Goal: Information Seeking & Learning: Check status

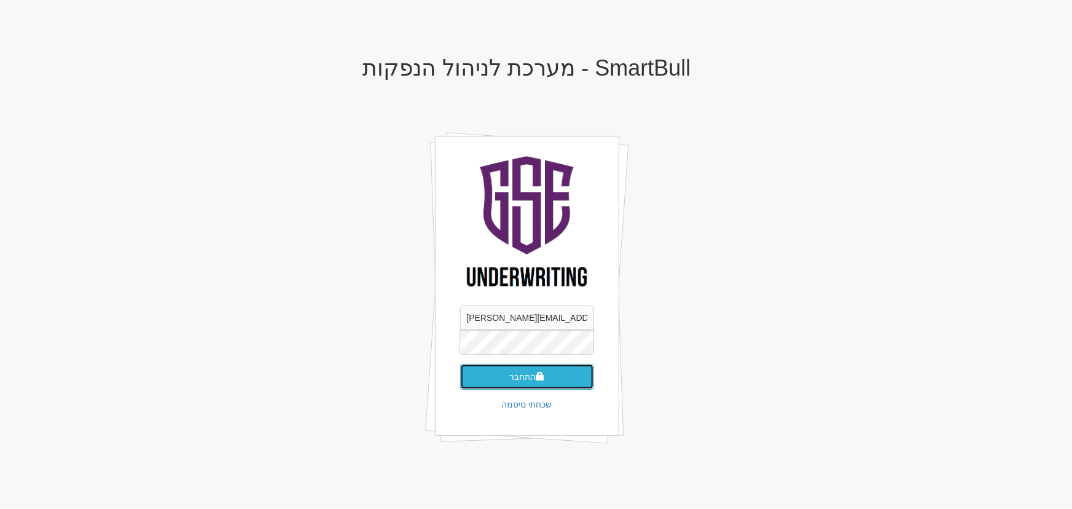
click at [565, 379] on button "התחבר" at bounding box center [527, 377] width 134 height 26
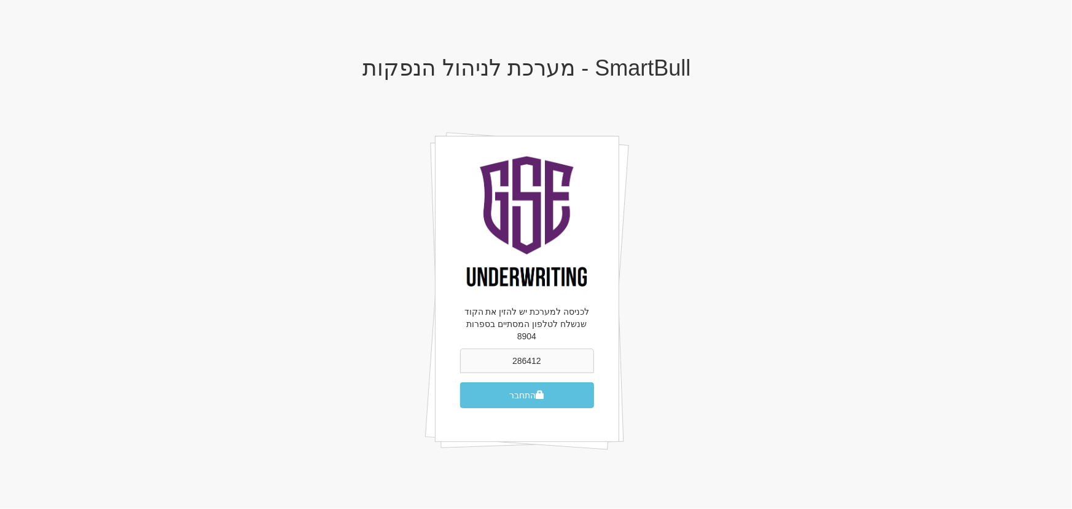
type input "286412"
click at [460, 382] on button "התחבר" at bounding box center [527, 395] width 134 height 26
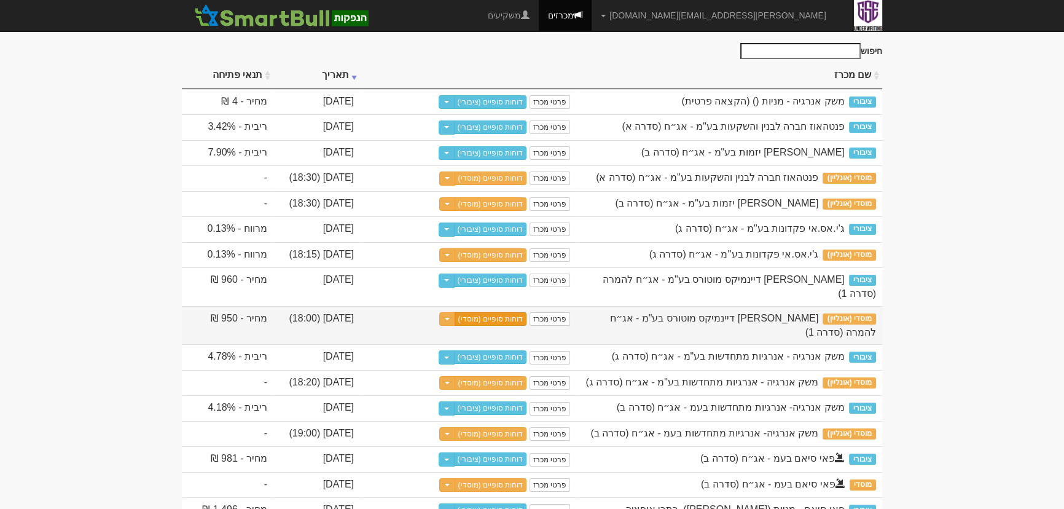
scroll to position [111, 0]
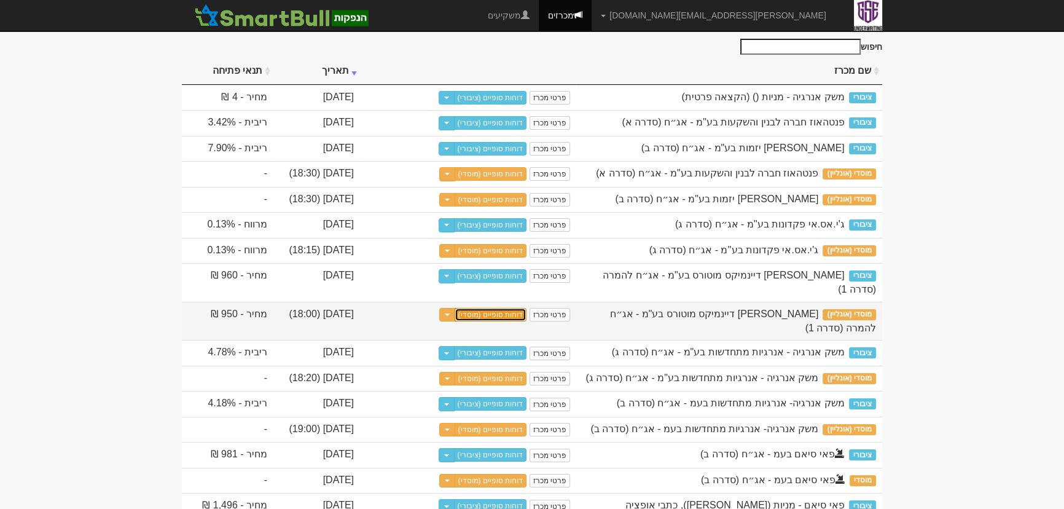
click at [511, 308] on link "דוחות סופיים (מוסדי)" at bounding box center [491, 315] width 73 height 14
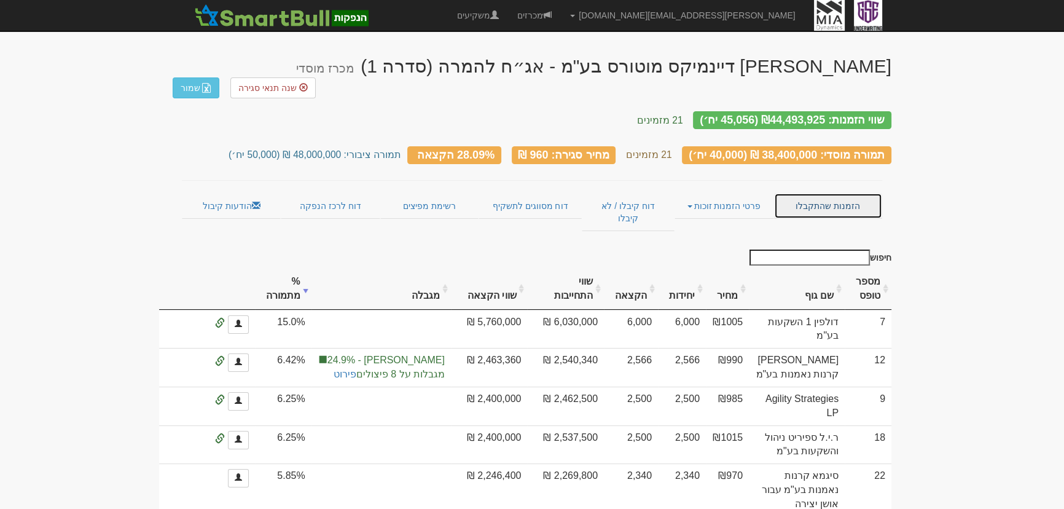
click at [825, 193] on link "הזמנות שהתקבלו" at bounding box center [828, 206] width 108 height 26
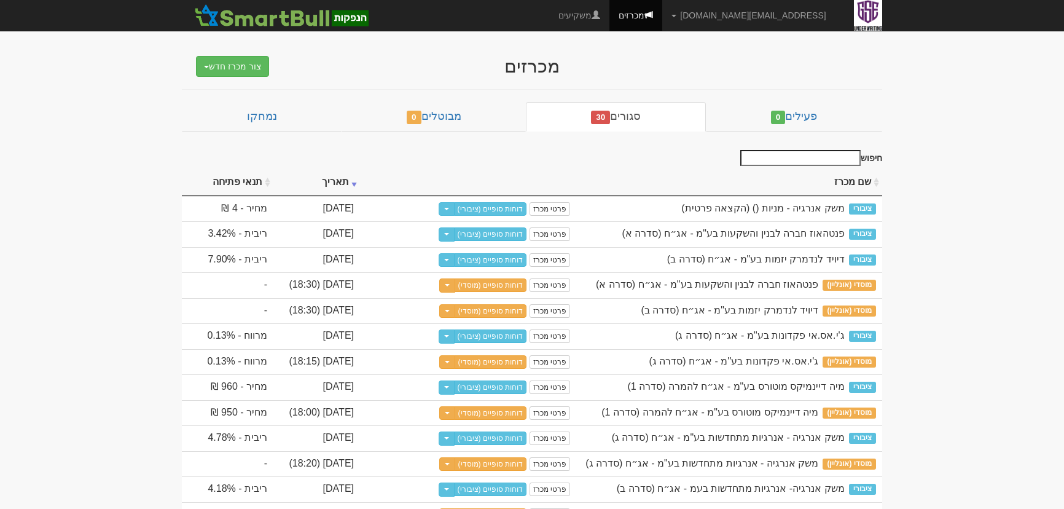
scroll to position [111, 0]
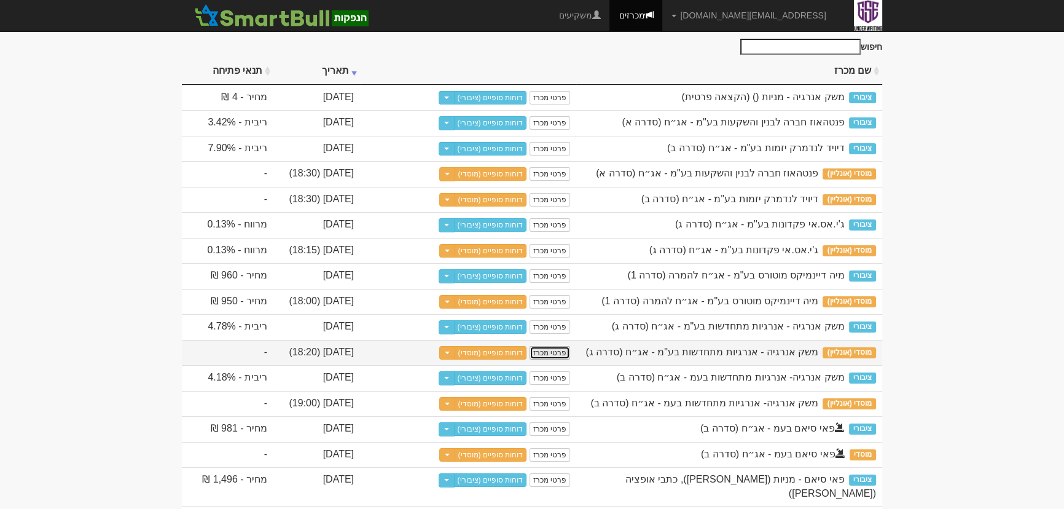
click at [551, 352] on link "פרטי מכרז" at bounding box center [550, 353] width 41 height 14
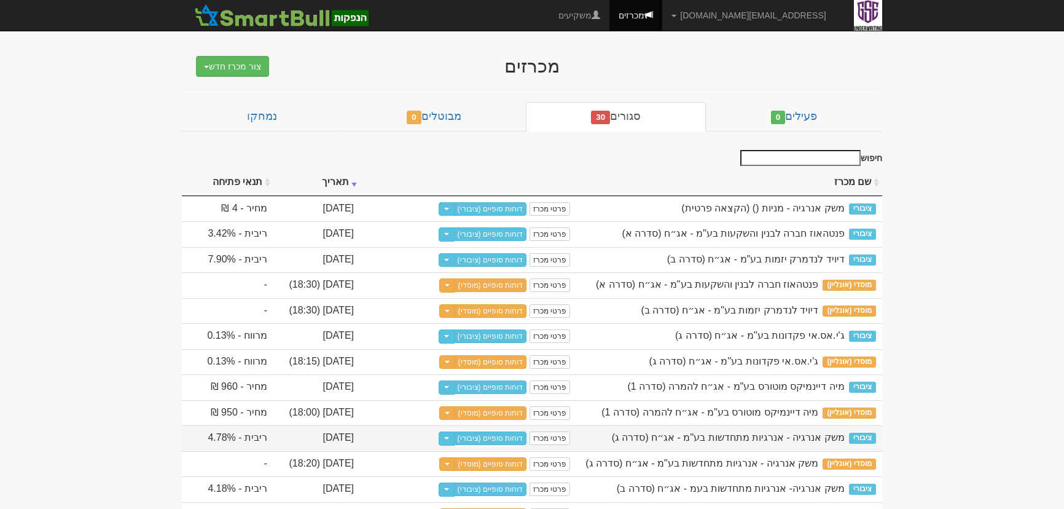
scroll to position [111, 0]
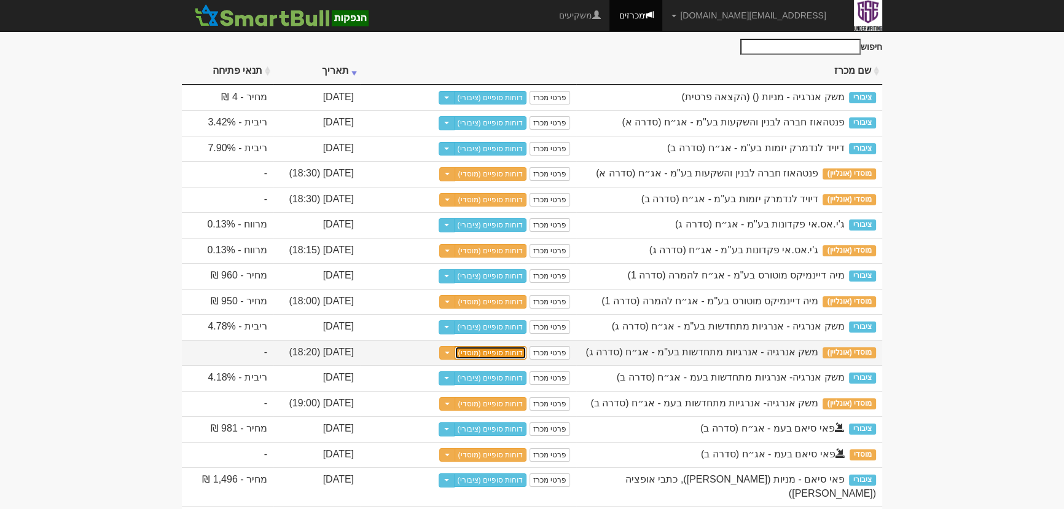
click at [499, 350] on link "דוחות סופיים (מוסדי)" at bounding box center [491, 353] width 73 height 14
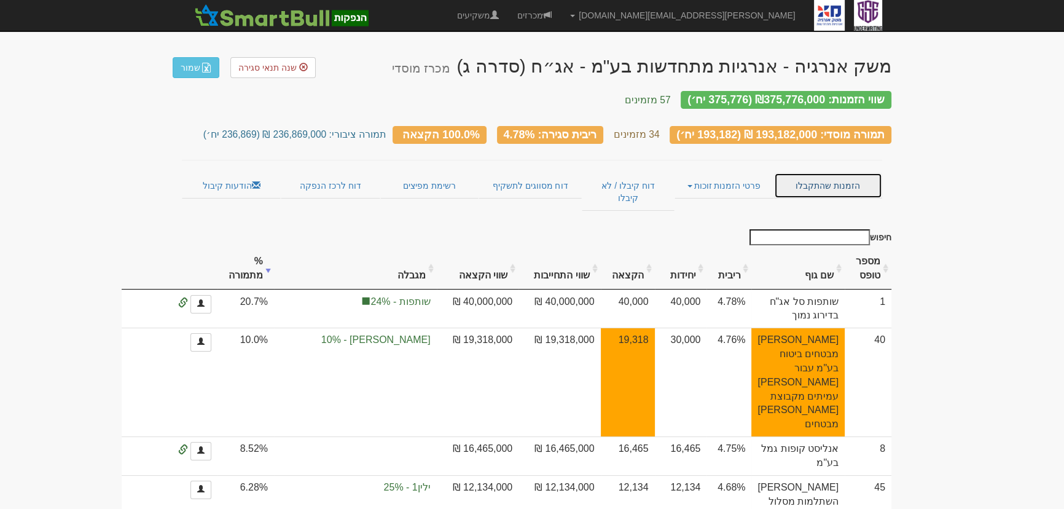
click at [817, 173] on link "הזמנות שהתקבלו" at bounding box center [828, 186] width 108 height 26
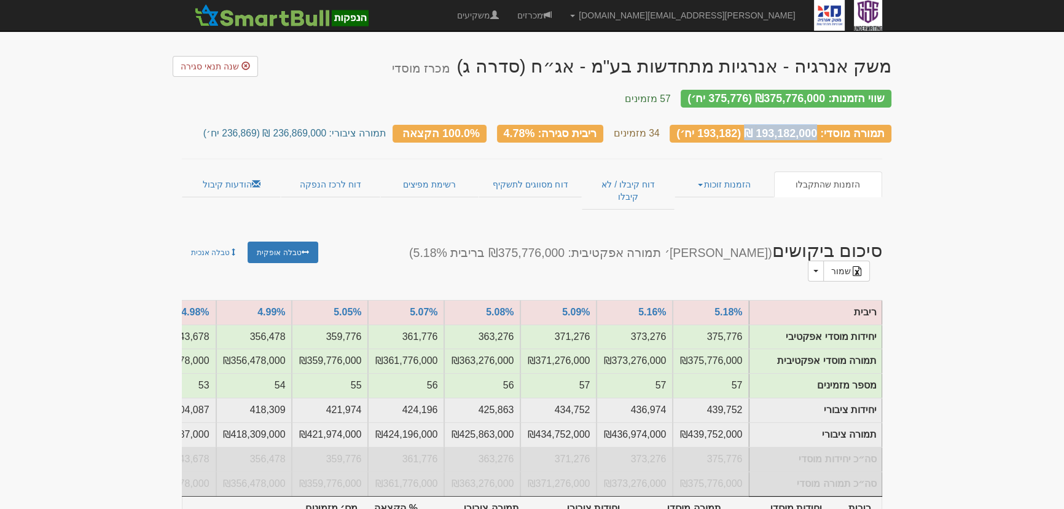
drag, startPoint x: 769, startPoint y: 122, endPoint x: 875, endPoint y: 123, distance: 106.3
click at [875, 125] on div "תמורה מוסדי: 193,182,000 ₪ (193,182 יח׳)" at bounding box center [781, 134] width 222 height 18
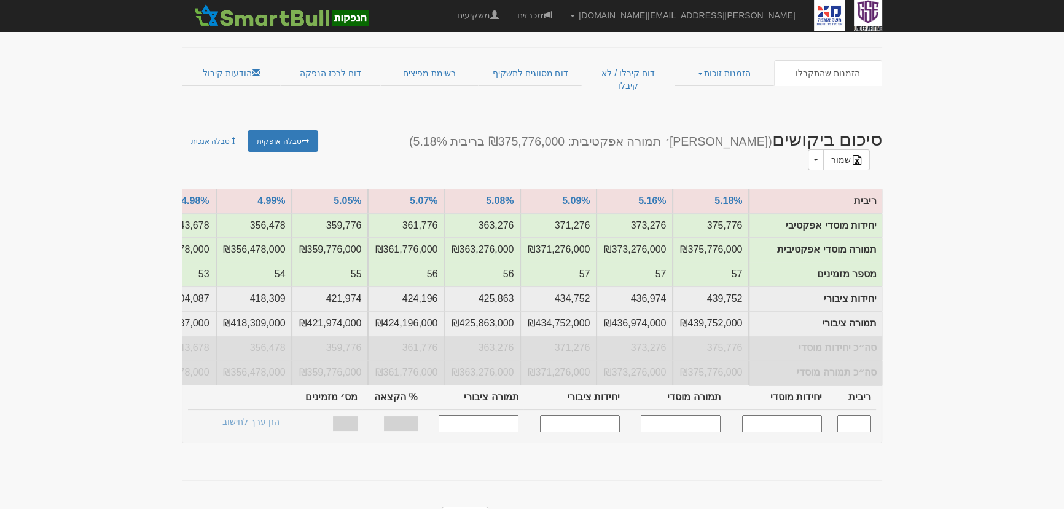
drag, startPoint x: 559, startPoint y: 116, endPoint x: 841, endPoint y: 120, distance: 282.7
click at [831, 129] on h2 "סיכום ביקושים (מקס׳ תמורה אפקטיבית: ₪375,776,000 בריבית 5.18%) שמור Toggle Drop…" at bounding box center [623, 149] width 540 height 41
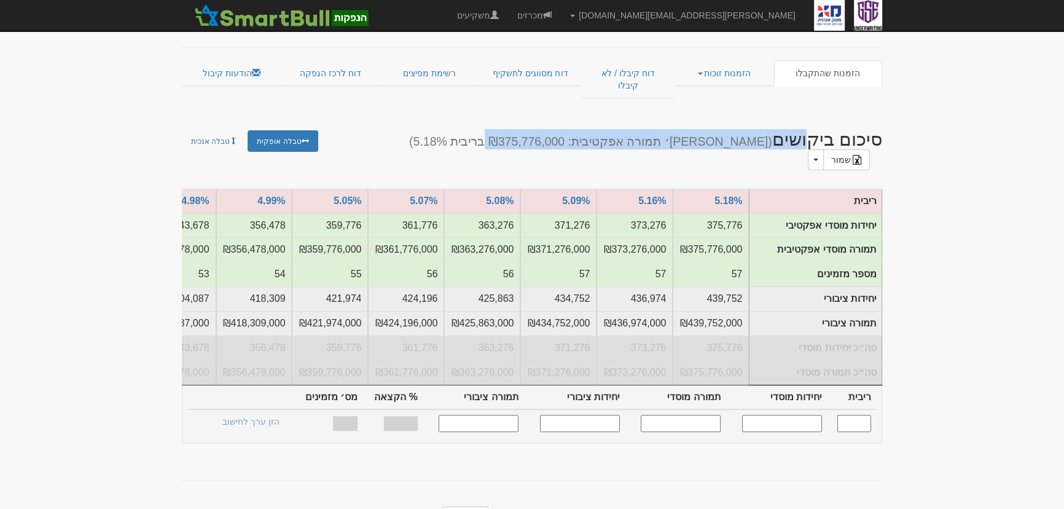
drag, startPoint x: 726, startPoint y: 122, endPoint x: 411, endPoint y: 122, distance: 315.3
click at [639, 135] on small "(מקס׳ תמורה אפקטיבית: ₪375,776,000 בריבית 5.18%)" at bounding box center [590, 142] width 363 height 14
drag, startPoint x: 619, startPoint y: 114, endPoint x: 898, endPoint y: 93, distance: 279.2
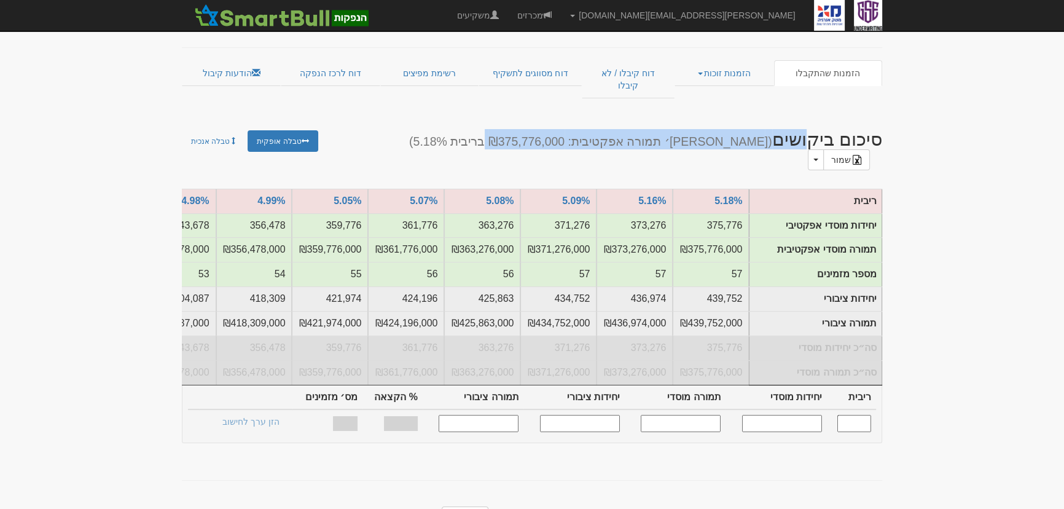
drag, startPoint x: 892, startPoint y: 111, endPoint x: 575, endPoint y: 111, distance: 317.1
click at [823, 129] on h2 "סיכום ביקושים (מקס׳ תמורה אפקטיבית: ₪375,776,000 בריבית 5.18%) שמור Toggle Drop…" at bounding box center [623, 149] width 540 height 41
drag, startPoint x: 805, startPoint y: 117, endPoint x: 595, endPoint y: 119, distance: 210.2
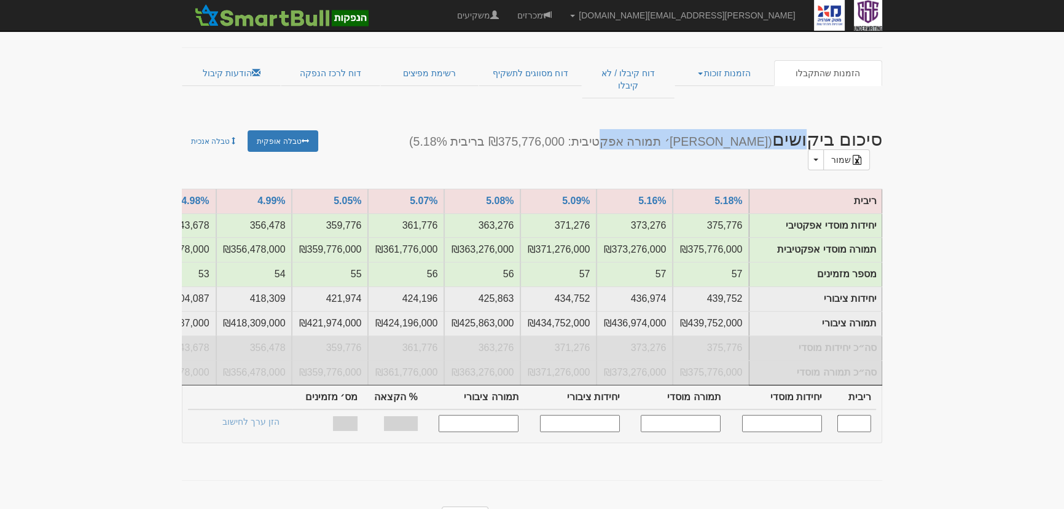
click at [609, 129] on h2 "סיכום ביקושים (מקס׳ תמורה אפקטיבית: ₪375,776,000 בריבית 5.18%) שמור Toggle Drop…" at bounding box center [623, 149] width 540 height 41
click at [498, 135] on small "(מקס׳ תמורה אפקטיבית: ₪375,776,000 בריבית 5.18%)" at bounding box center [590, 142] width 363 height 14
drag, startPoint x: 502, startPoint y: 119, endPoint x: 923, endPoint y: 133, distance: 421.2
click at [890, 129] on div "סיכום ביקושים (מקס׳ תמורה אפקטיבית: ₪375,776,000 בריבית 5.18%) שמור Toggle Drop…" at bounding box center [532, 147] width 719 height 60
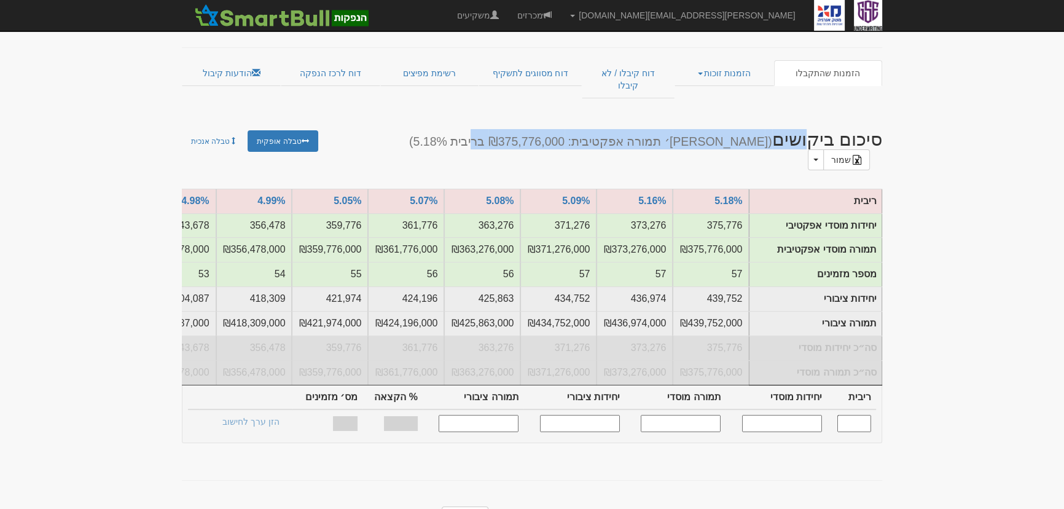
drag, startPoint x: 911, startPoint y: 116, endPoint x: 529, endPoint y: 116, distance: 382.2
click at [546, 135] on small "(מקס׳ תמורה אפקטיבית: ₪375,776,000 בריבית 5.18%)" at bounding box center [590, 142] width 363 height 14
drag, startPoint x: 502, startPoint y: 122, endPoint x: 895, endPoint y: 130, distance: 392.8
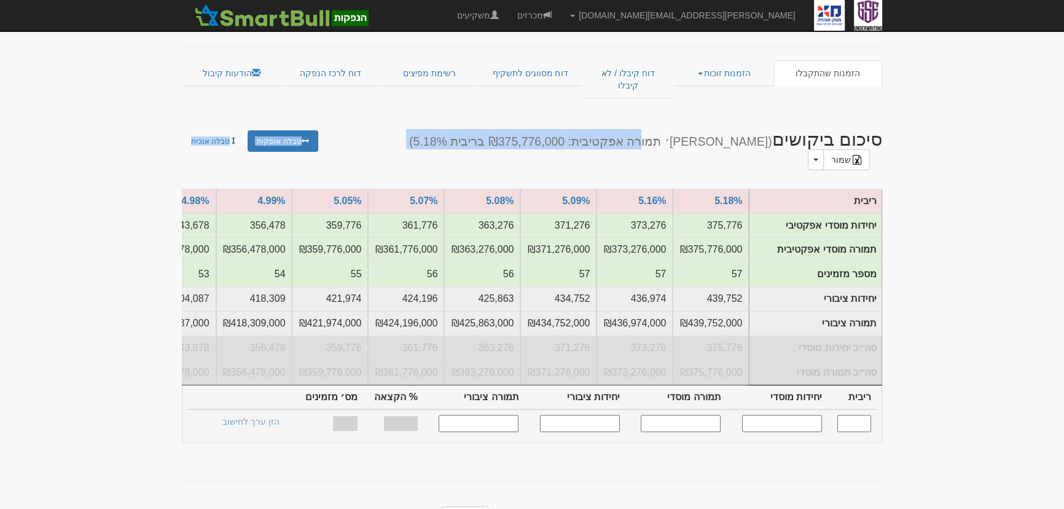
drag, startPoint x: 707, startPoint y: 125, endPoint x: 570, endPoint y: 135, distance: 138.0
click at [570, 135] on div "סיכום ביקושים (מקס׳ תמורה אפקטיבית: ₪375,776,000 בריבית 5.18%) שמור Toggle Drop…" at bounding box center [532, 153] width 701 height 72
click at [633, 135] on small "(מקס׳ תמורה אפקטיבית: ₪375,776,000 בריבית 5.18%)" at bounding box center [590, 142] width 363 height 14
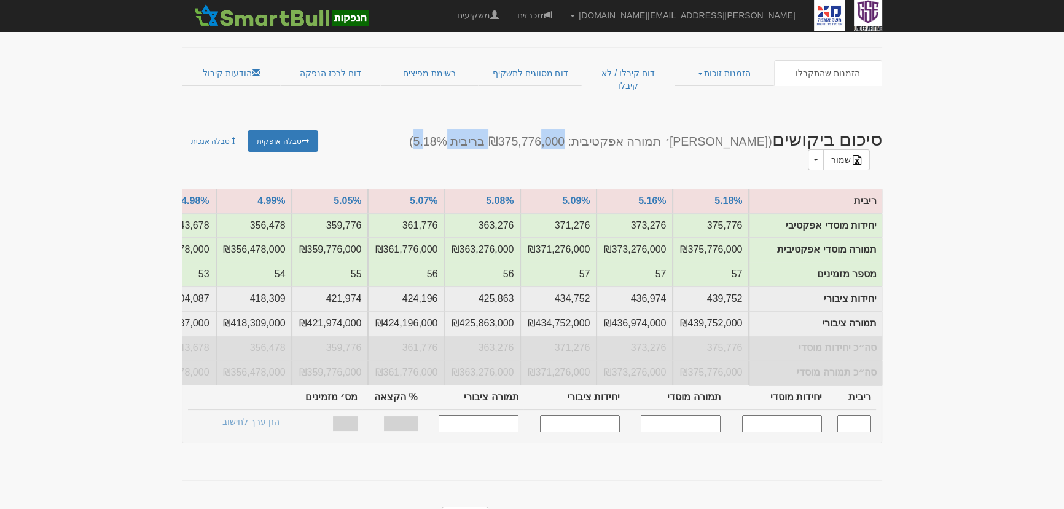
drag, startPoint x: 627, startPoint y: 120, endPoint x: 495, endPoint y: 119, distance: 132.1
click at [495, 129] on h2 "סיכום ביקושים (מקס׳ תמורה אפקטיבית: ₪375,776,000 בריבית 5.18%) שמור Toggle Drop…" at bounding box center [623, 149] width 540 height 41
click at [599, 129] on div "סיכום ביקושים (מקס׳ תמורה אפקטיבית: ₪375,776,000 בריבית 5.18%) שמור Toggle Drop…" at bounding box center [532, 147] width 719 height 60
drag, startPoint x: 826, startPoint y: 122, endPoint x: 594, endPoint y: 116, distance: 231.7
click at [595, 129] on h2 "סיכום ביקושים (מקס׳ תמורה אפקטיבית: ₪375,776,000 בריבית 5.18%) שמור Toggle Drop…" at bounding box center [623, 149] width 540 height 41
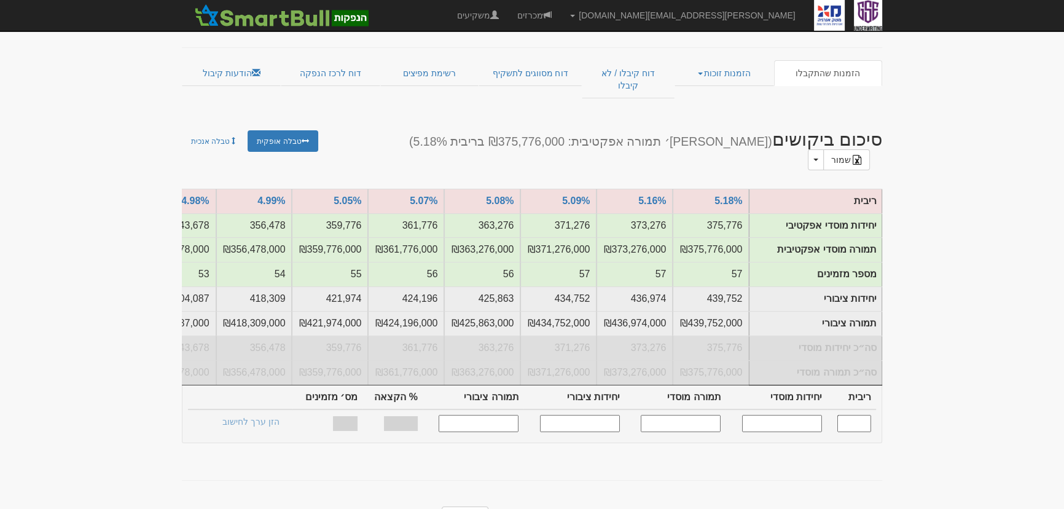
click at [676, 135] on small "(מקס׳ תמורה אפקטיבית: ₪375,776,000 בריבית 5.18%)" at bounding box center [590, 142] width 363 height 14
click at [854, 129] on h2 "סיכום ביקושים (מקס׳ תמורה אפקטיבית: ₪375,776,000 בריבית 5.18%) שמור Toggle Drop…" at bounding box center [623, 149] width 540 height 41
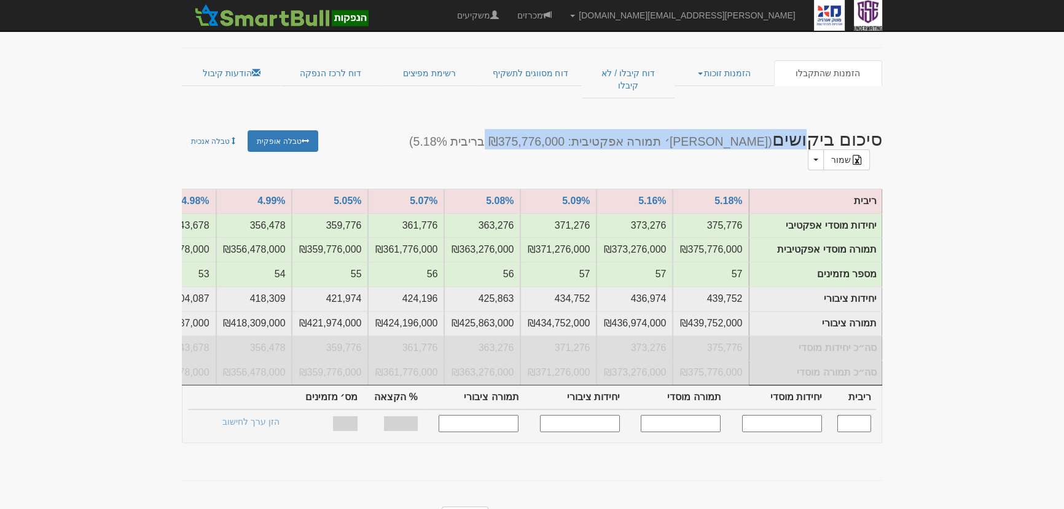
drag, startPoint x: 812, startPoint y: 109, endPoint x: 573, endPoint y: 112, distance: 239.1
click at [573, 129] on h2 "סיכום ביקושים (מקס׳ תמורה אפקטיבית: ₪375,776,000 בריבית 5.18%) שמור Toggle Drop…" at bounding box center [623, 149] width 540 height 41
click at [651, 129] on h2 "סיכום ביקושים (מקס׳ תמורה אפקטיבית: ₪375,776,000 בריבית 5.18%) שמור Toggle Drop…" at bounding box center [623, 149] width 540 height 41
drag, startPoint x: 780, startPoint y: 117, endPoint x: 648, endPoint y: 124, distance: 132.3
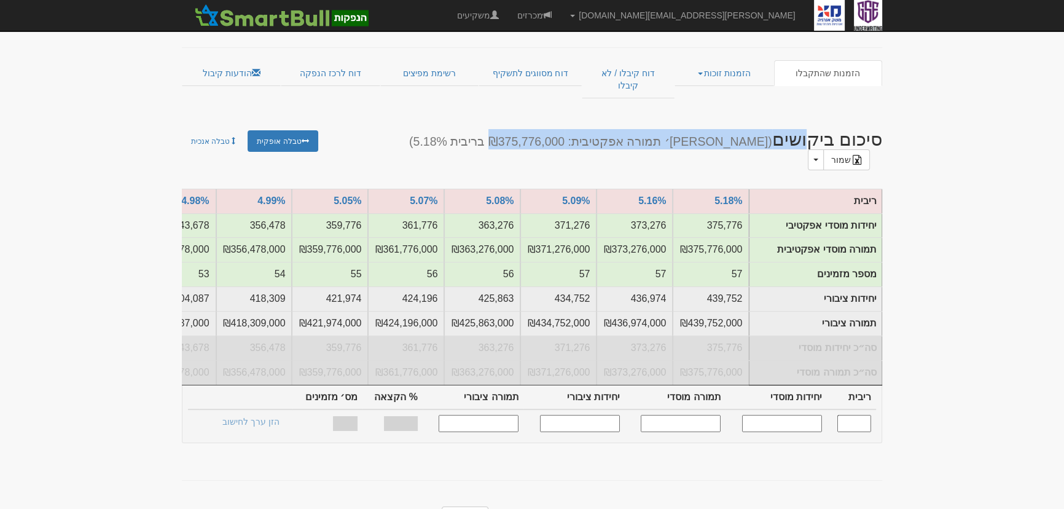
click at [720, 135] on small "(מקס׳ תמורה אפקטיבית: ₪375,776,000 בריבית 5.18%)" at bounding box center [590, 142] width 363 height 14
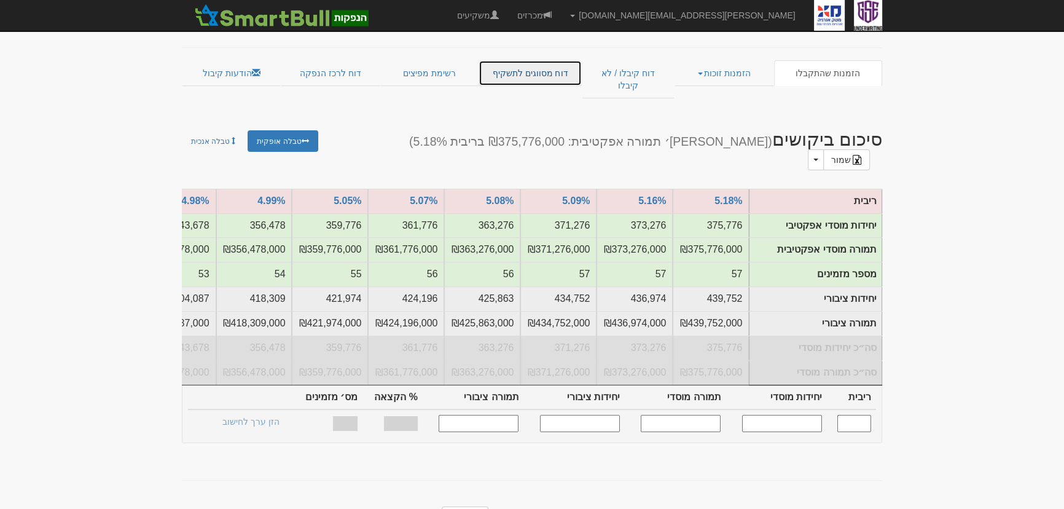
click at [501, 60] on link "דוח מסווגים לתשקיף" at bounding box center [530, 73] width 103 height 26
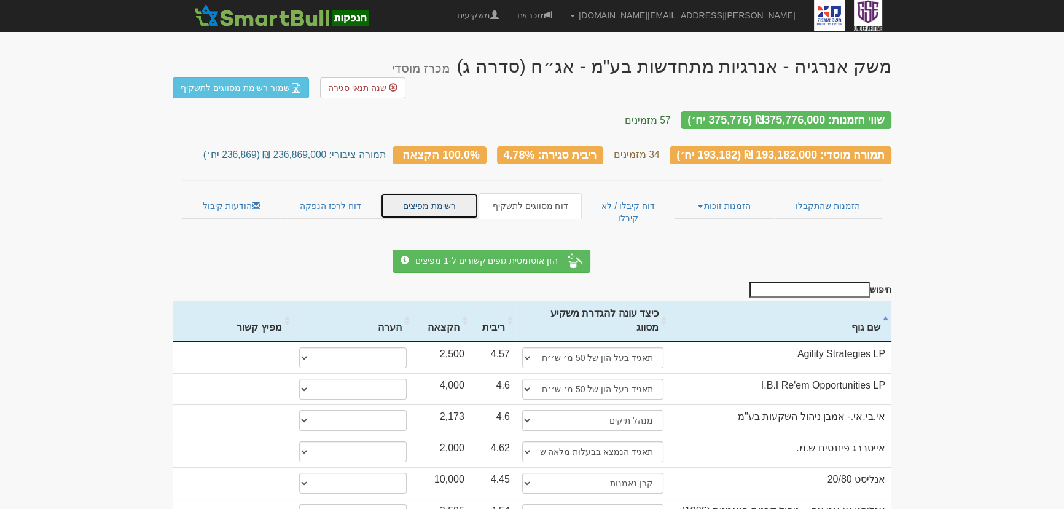
click at [410, 193] on link "רשימת מפיצים" at bounding box center [429, 206] width 98 height 26
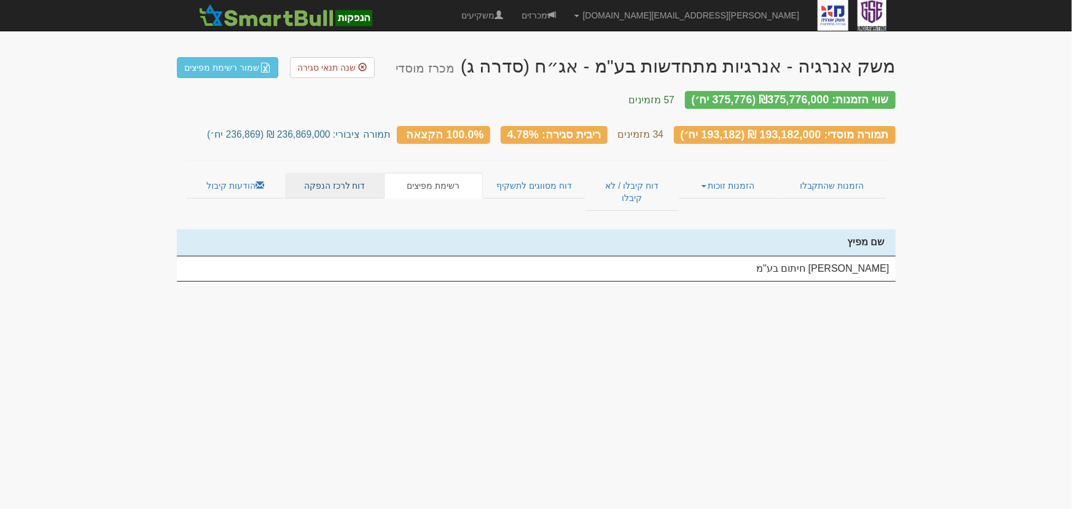
click at [344, 173] on link "דוח לרכז הנפקה" at bounding box center [334, 186] width 99 height 26
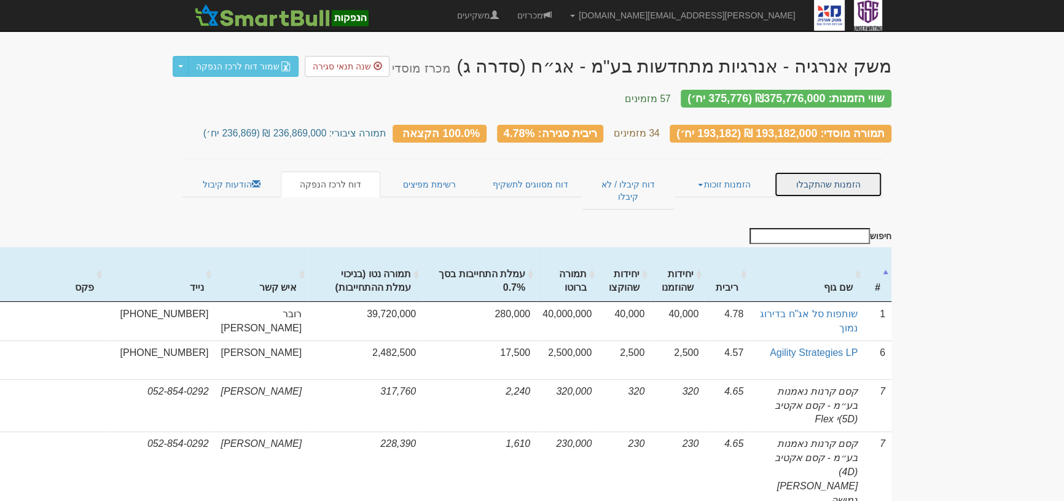
click at [799, 171] on link "הזמנות שהתקבלו" at bounding box center [828, 184] width 108 height 26
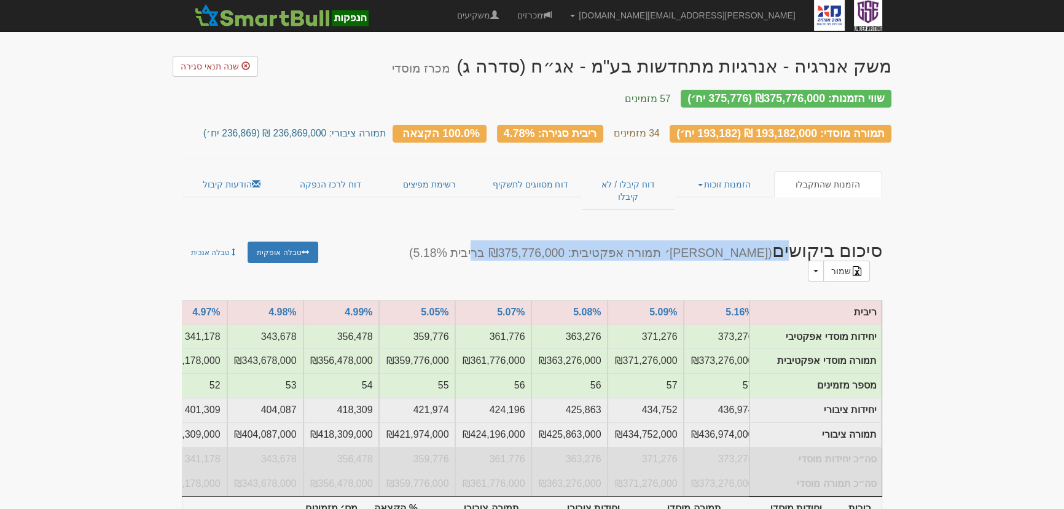
drag, startPoint x: 863, startPoint y: 233, endPoint x: 565, endPoint y: 222, distance: 298.3
click at [565, 240] on h2 "סיכום ביקושים (מקס׳ תמורה אפקטיבית: ₪375,776,000 בריבית 5.18%) שמור Toggle Drop…" at bounding box center [623, 260] width 540 height 41
click at [667, 246] on small "(מקס׳ תמורה אפקטיבית: ₪375,776,000 בריבית 5.18%)" at bounding box center [590, 253] width 363 height 14
